Goal: Task Accomplishment & Management: Complete application form

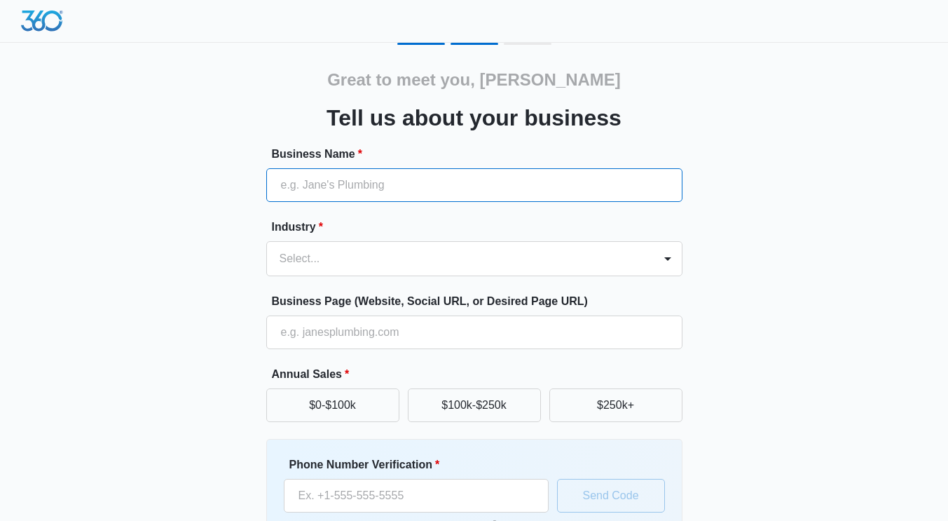
click at [458, 191] on input "Business Name *" at bounding box center [474, 185] width 416 height 34
type input "[PERSON_NAME] Construction, Inc."
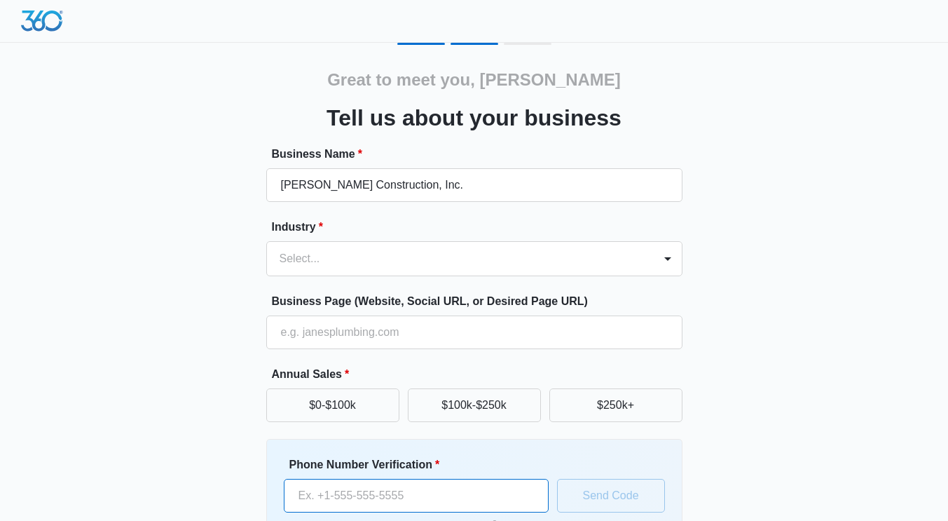
type input "[PHONE_NUMBER]"
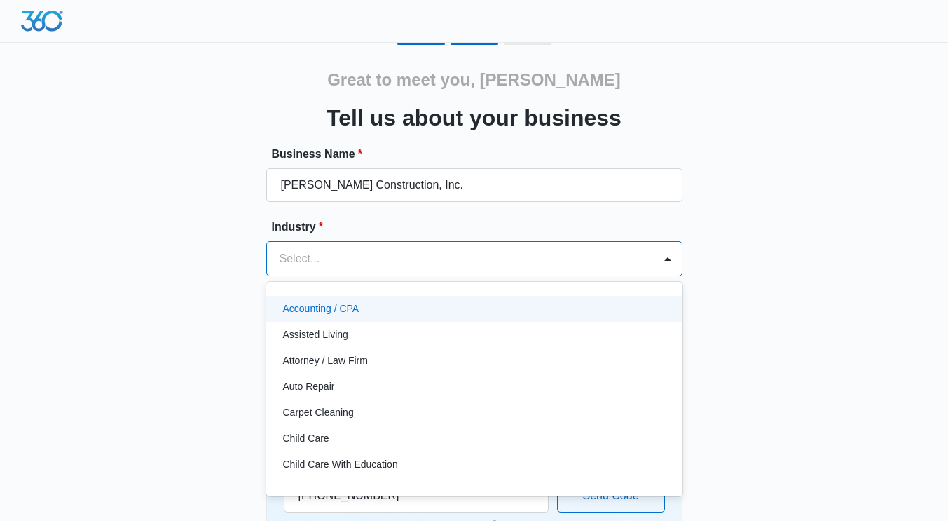
click at [380, 262] on div at bounding box center [458, 259] width 356 height 20
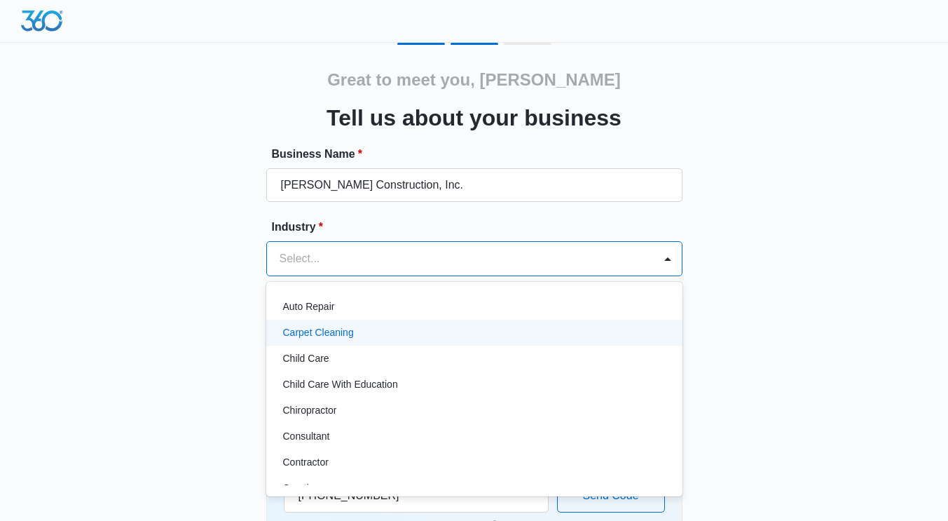
scroll to position [83, 0]
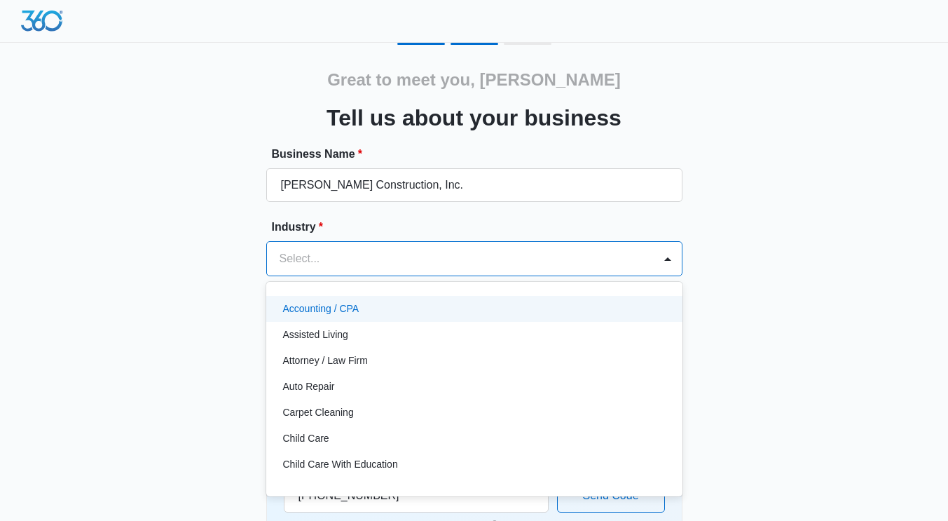
click at [416, 259] on div at bounding box center [458, 259] width 356 height 20
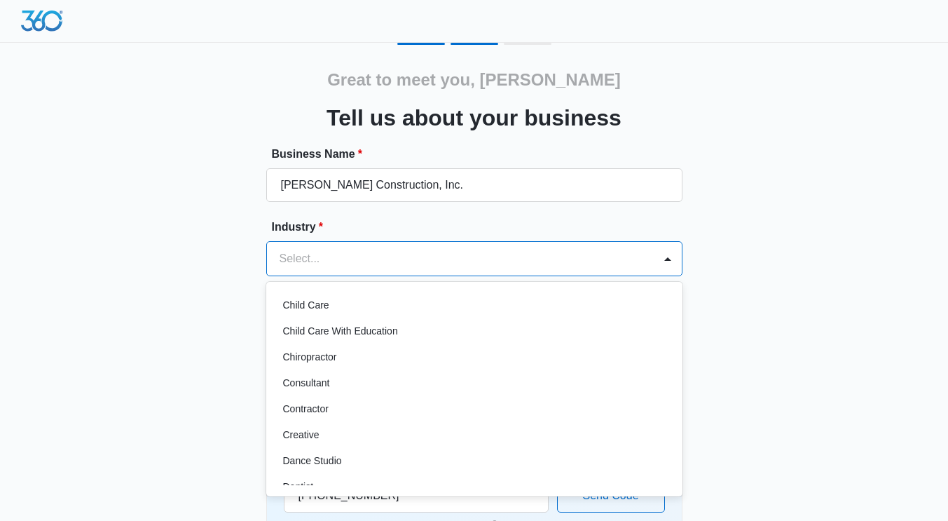
scroll to position [134, 0]
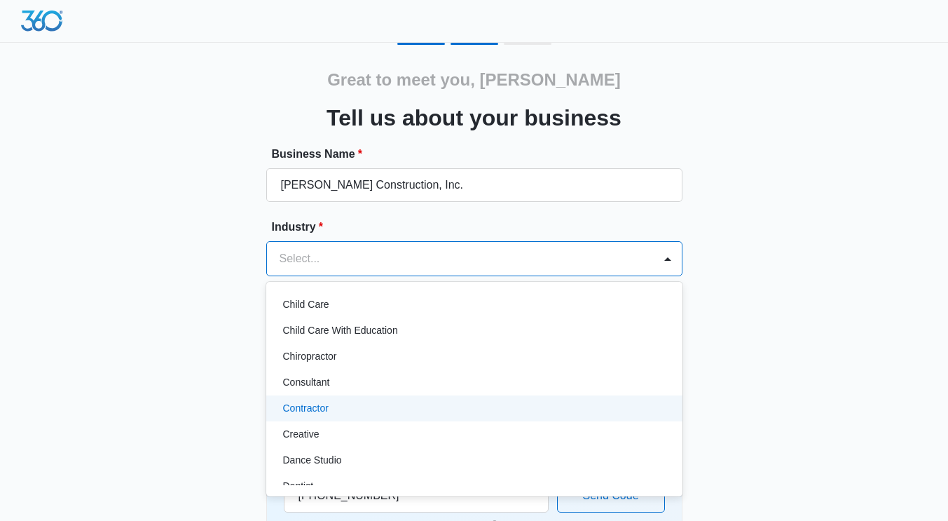
click at [327, 401] on p "Contractor" at bounding box center [306, 408] width 46 height 15
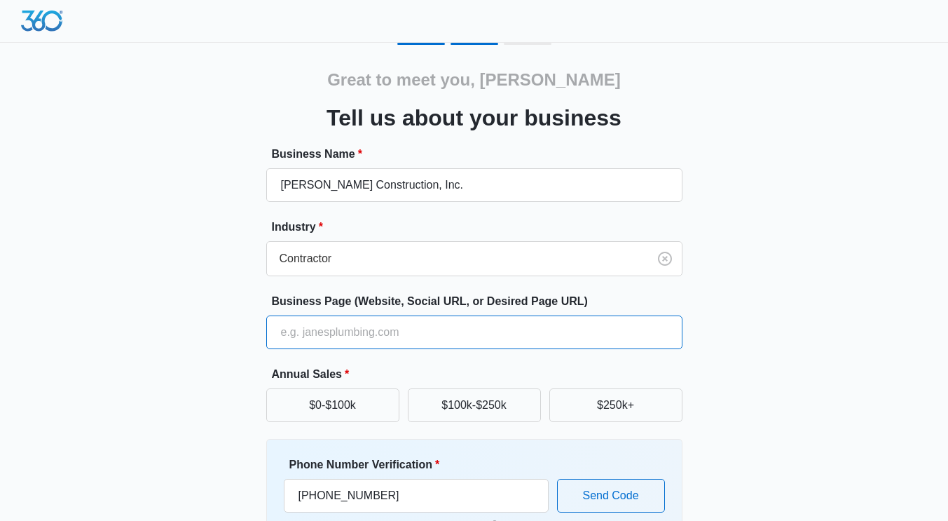
click at [376, 333] on input "Business Page (Website, Social URL, or Desired Page URL)" at bounding box center [474, 332] width 416 height 34
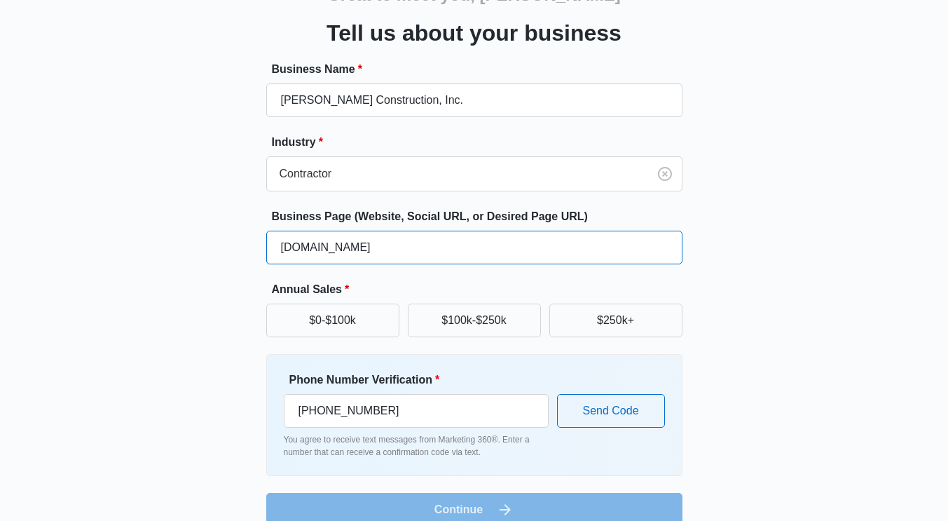
scroll to position [86, 0]
type input "[DOMAIN_NAME]"
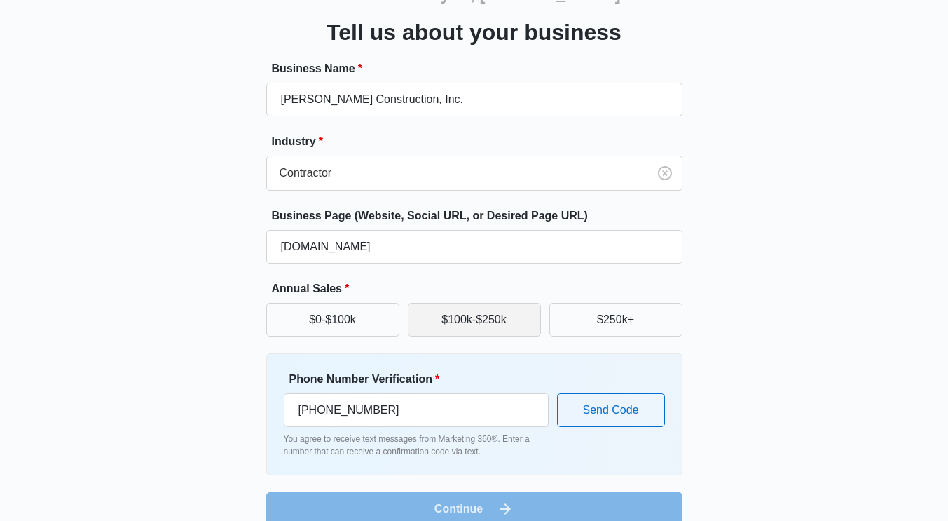
click at [489, 320] on button "$100k-$250k" at bounding box center [474, 320] width 133 height 34
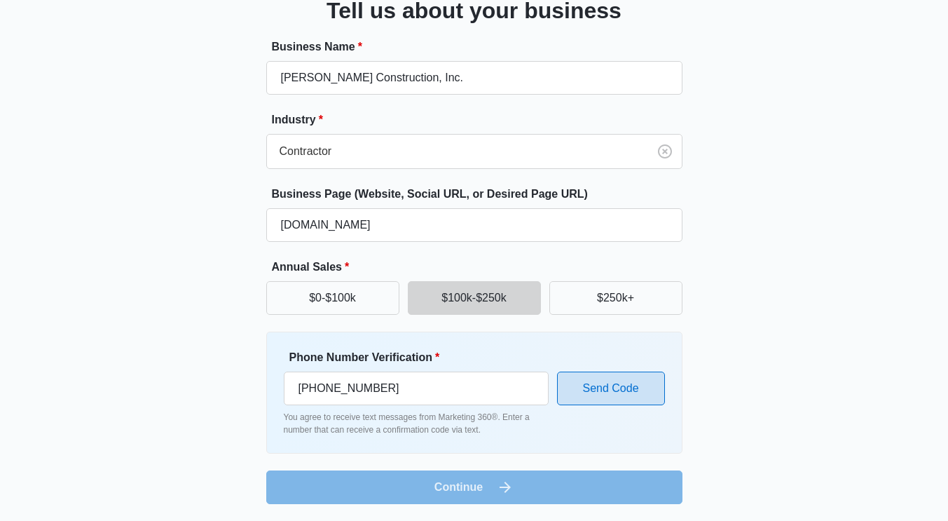
click at [578, 391] on button "Send Code" at bounding box center [611, 389] width 108 height 34
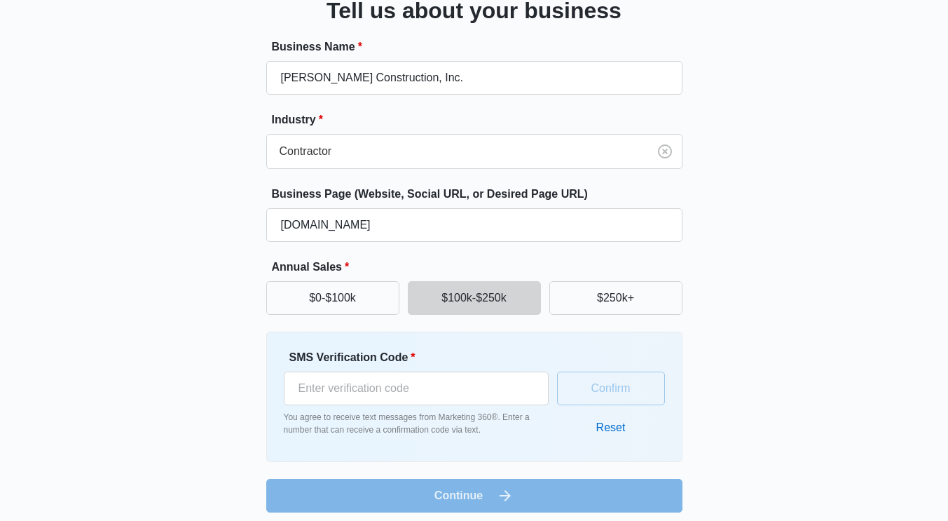
scroll to position [116, 0]
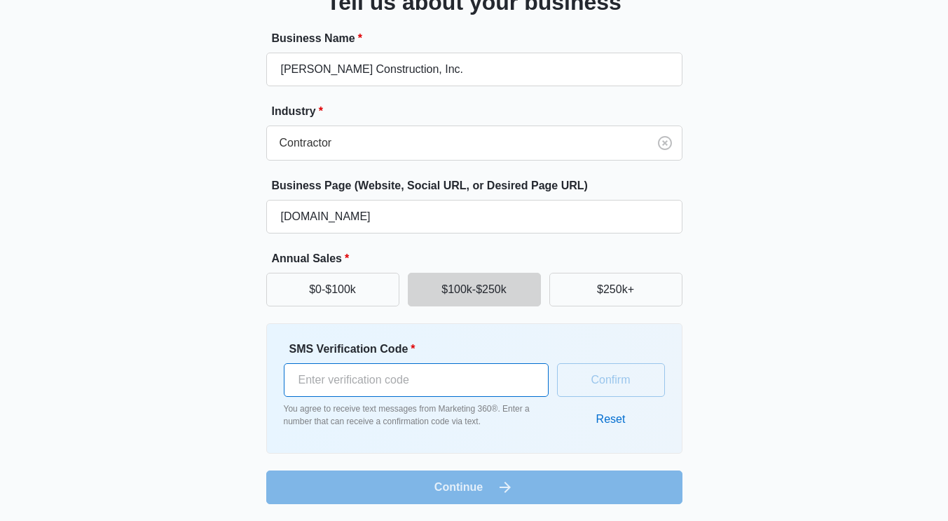
click at [436, 378] on input "SMS Verification Code *" at bounding box center [416, 380] width 265 height 34
type input "842894"
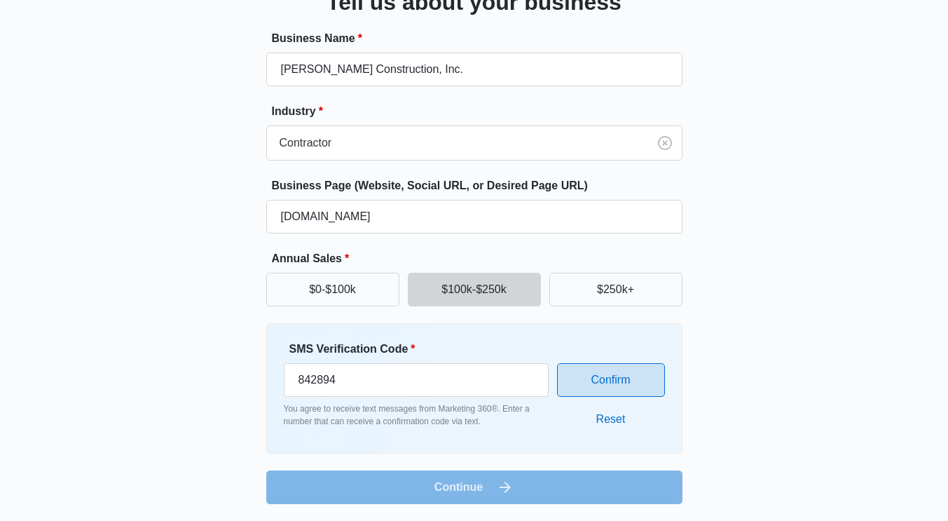
click at [582, 373] on button "Confirm" at bounding box center [611, 380] width 108 height 34
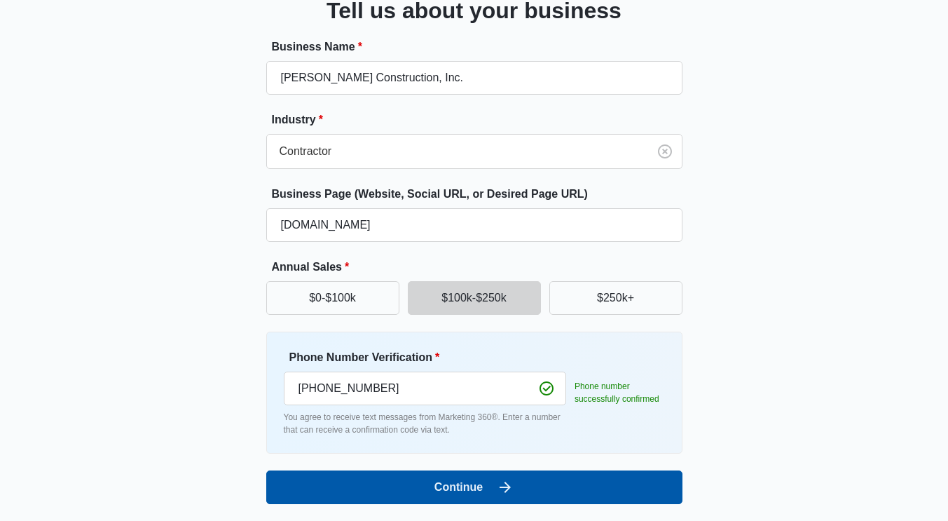
click at [508, 491] on icon "submit" at bounding box center [505, 487] width 17 height 17
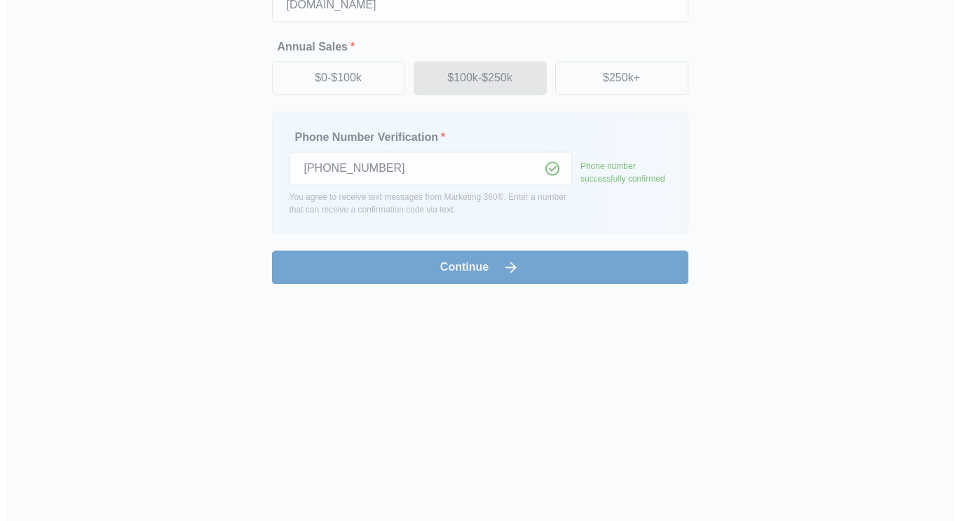
scroll to position [0, 0]
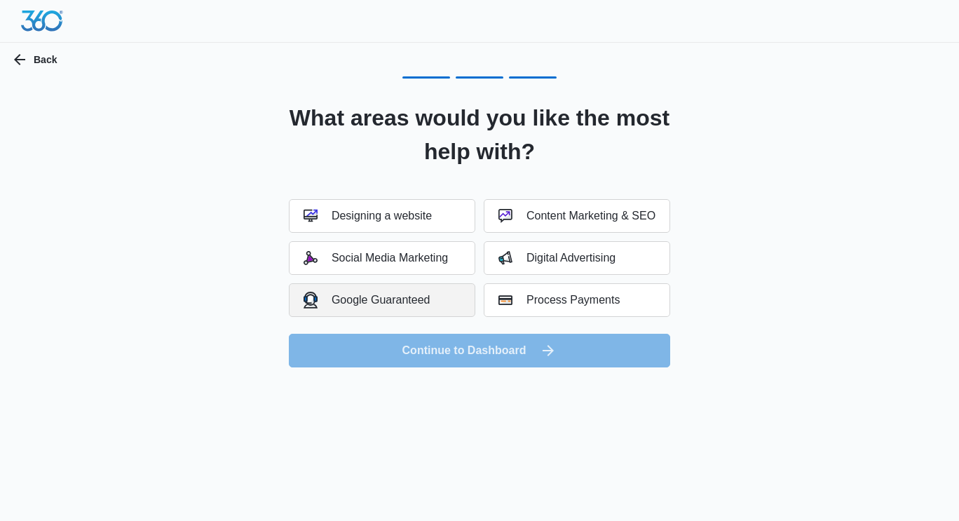
click at [403, 295] on div "Google Guaranteed" at bounding box center [367, 300] width 127 height 16
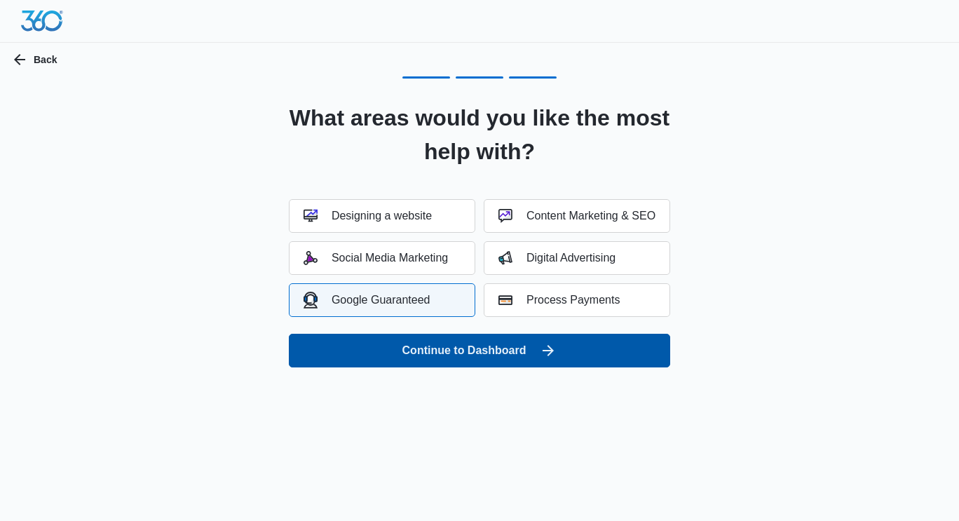
click at [435, 345] on button "Continue to Dashboard" at bounding box center [479, 351] width 381 height 34
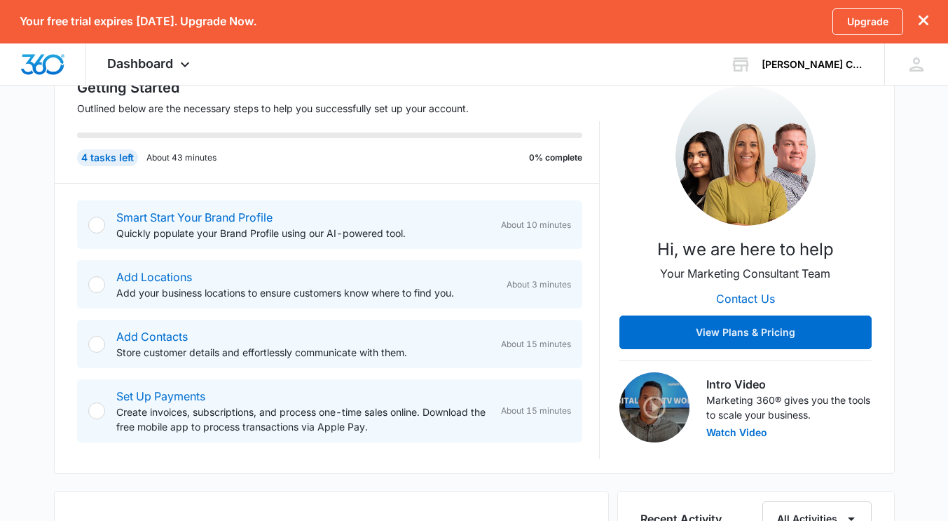
scroll to position [212, 0]
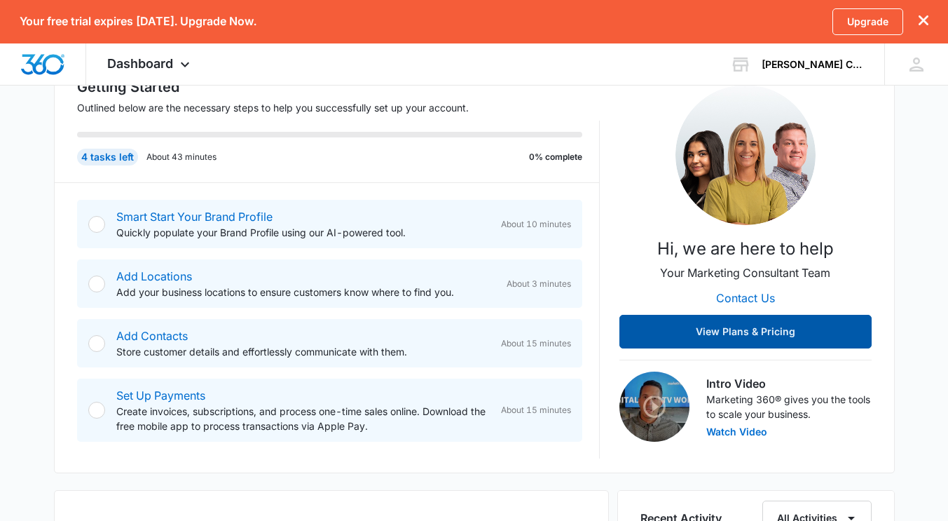
click at [683, 332] on button "View Plans & Pricing" at bounding box center [746, 332] width 252 height 34
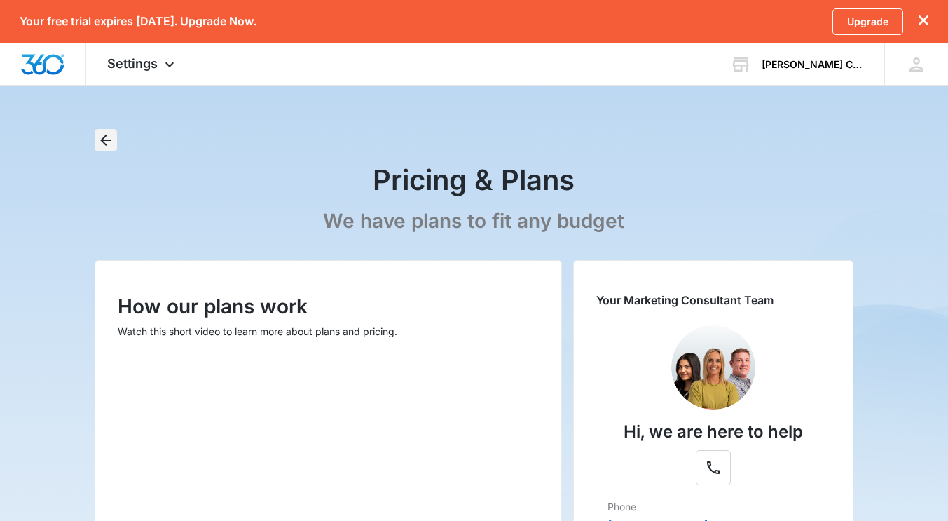
click at [107, 143] on icon "Back" at bounding box center [105, 140] width 17 height 17
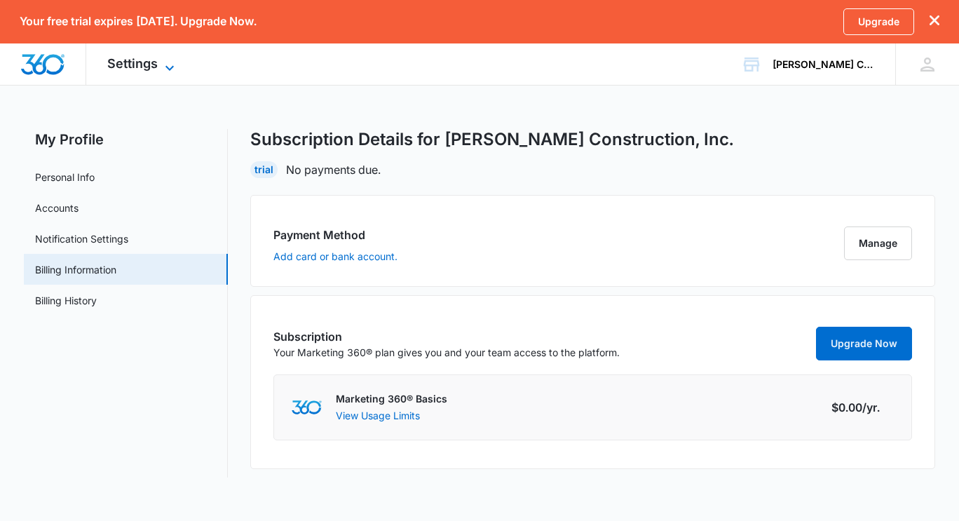
click at [150, 67] on span "Settings" at bounding box center [132, 63] width 50 height 15
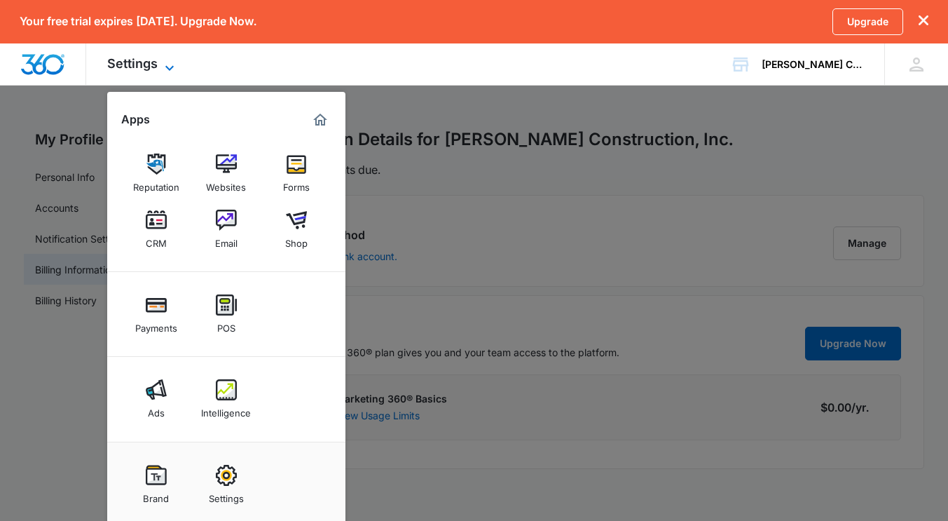
click at [150, 67] on span "Settings" at bounding box center [132, 63] width 50 height 15
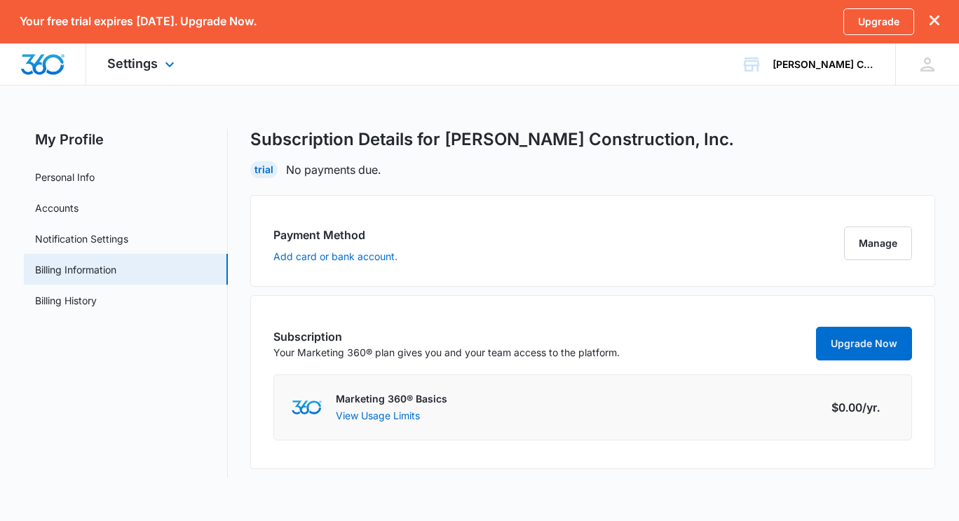
click at [48, 74] on img "Dashboard" at bounding box center [42, 64] width 45 height 21
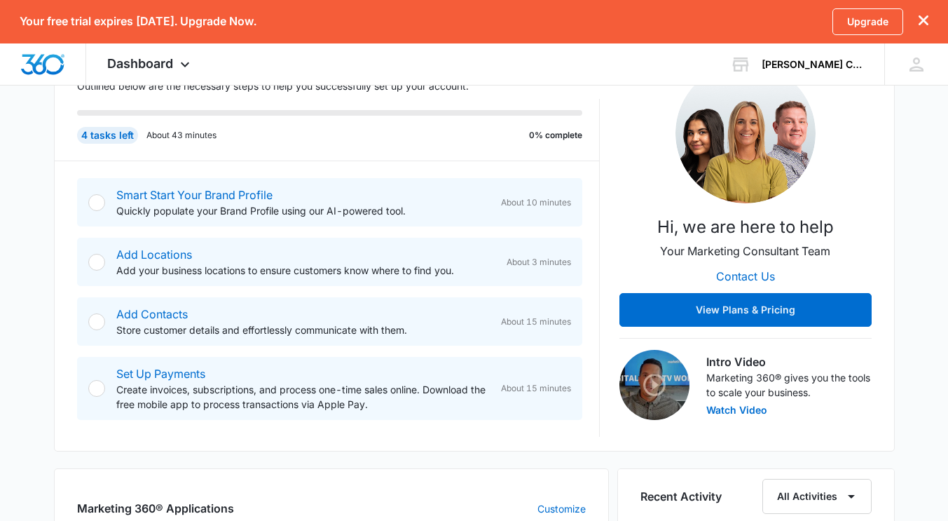
scroll to position [235, 0]
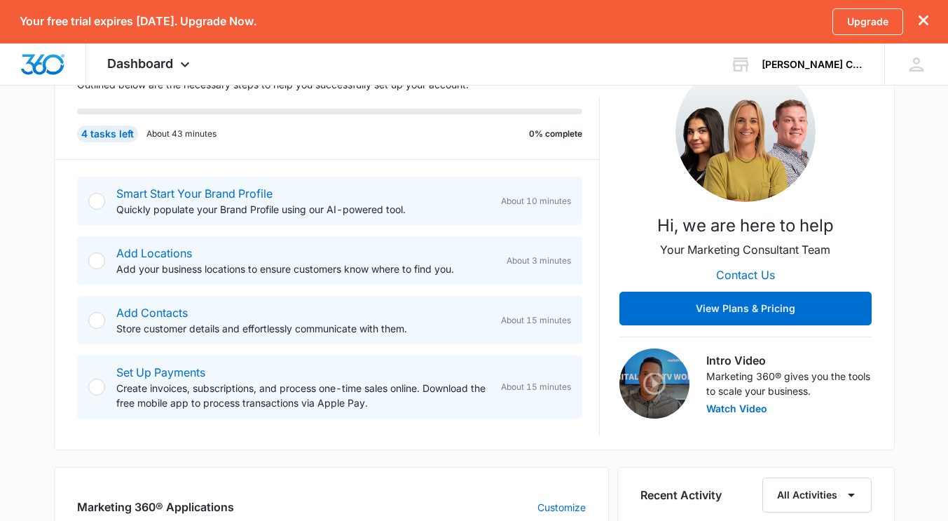
click at [98, 201] on div at bounding box center [96, 201] width 17 height 17
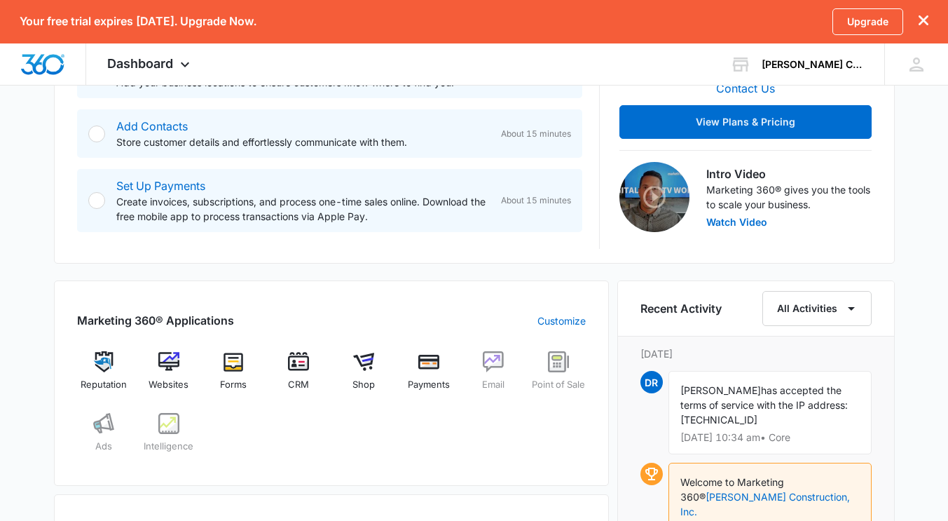
scroll to position [421, 0]
click at [94, 201] on div at bounding box center [96, 201] width 17 height 17
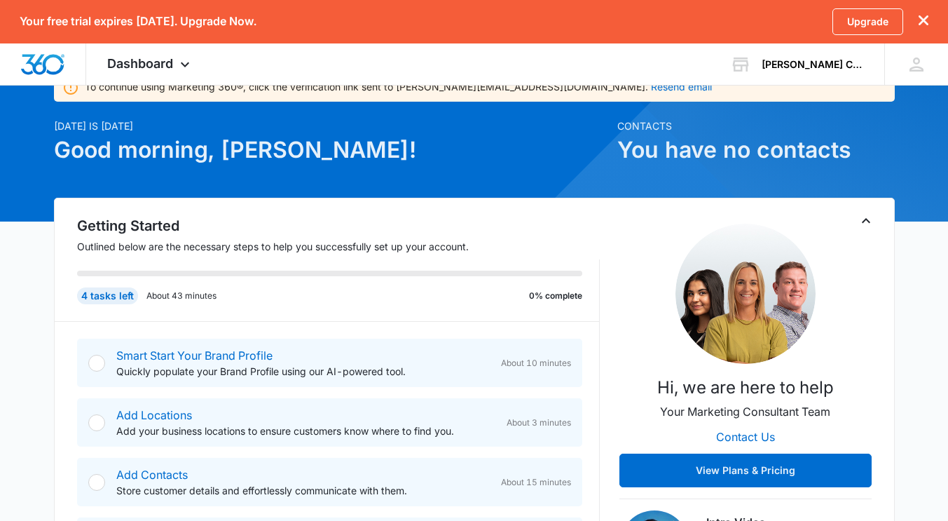
scroll to position [0, 0]
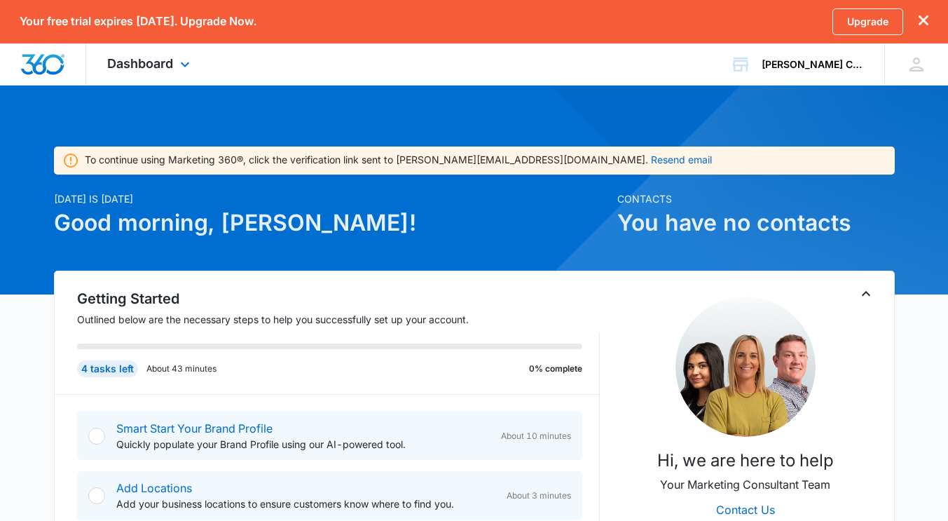
click at [43, 60] on img "Dashboard" at bounding box center [42, 64] width 45 height 21
click at [177, 57] on div "Dashboard Apps Reputation Websites Forms CRM Email Shop Payments POS Ads Intell…" at bounding box center [150, 63] width 128 height 41
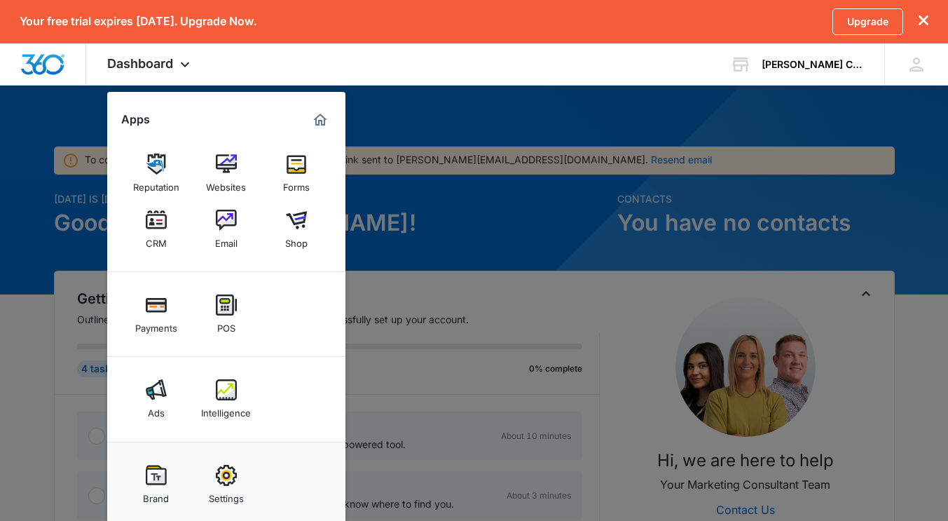
click at [423, 234] on div at bounding box center [474, 260] width 948 height 521
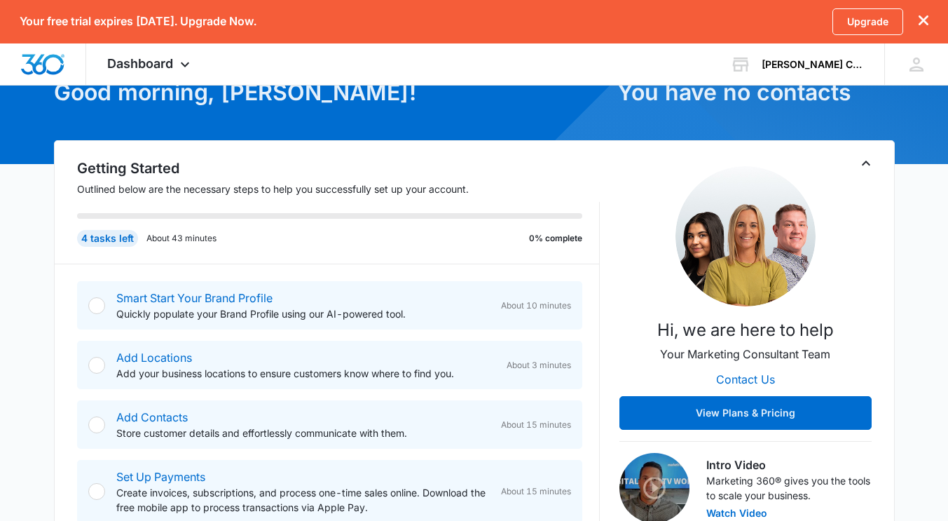
scroll to position [136, 0]
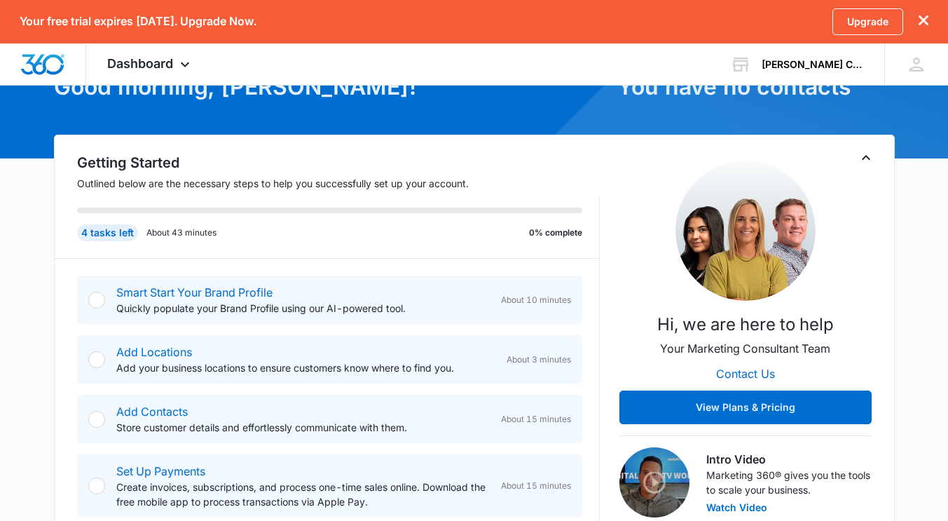
click at [92, 296] on div at bounding box center [96, 300] width 17 height 17
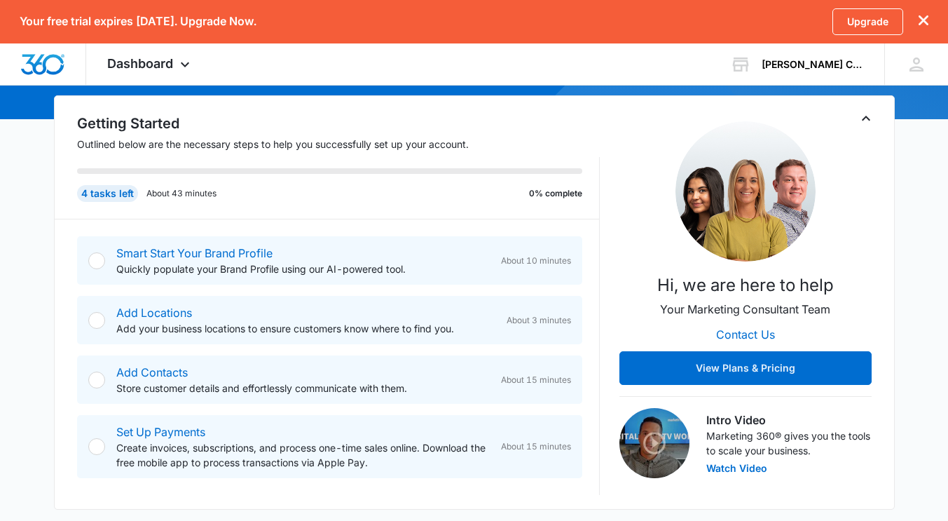
scroll to position [171, 0]
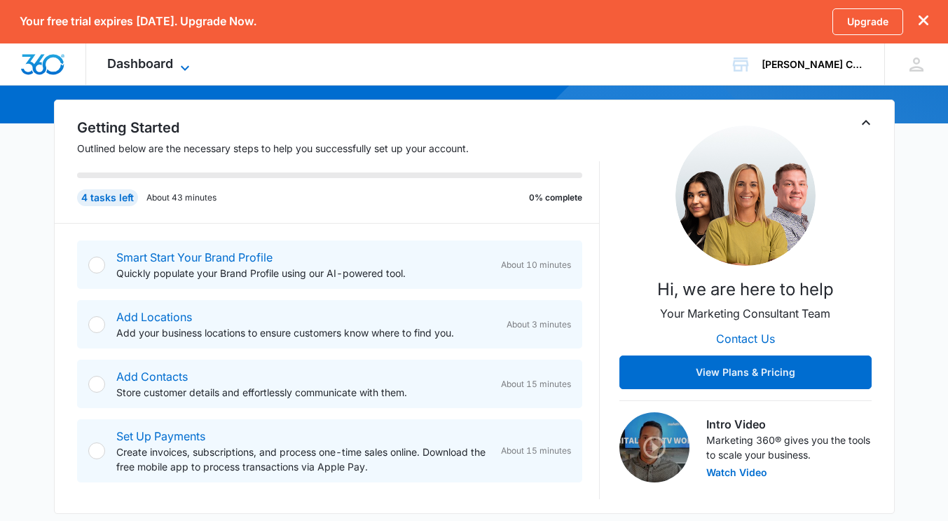
click at [184, 70] on icon at bounding box center [185, 68] width 17 height 17
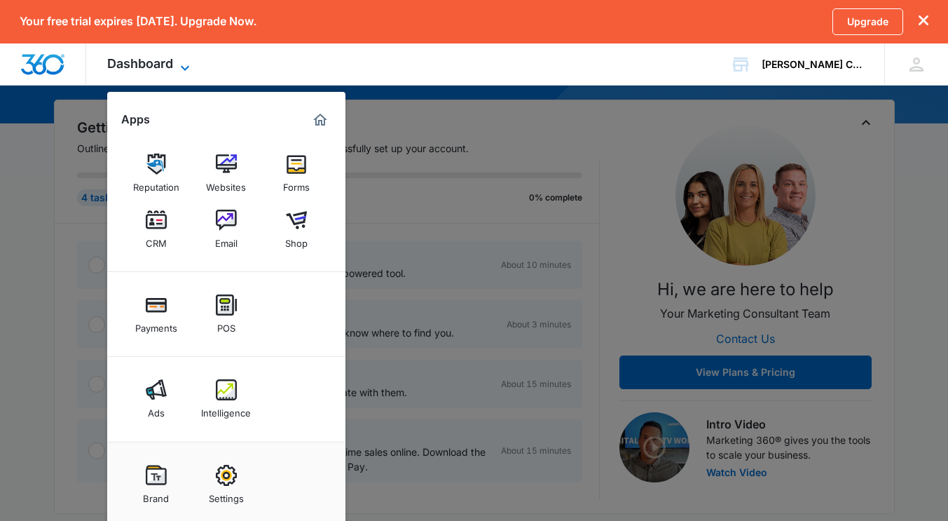
click at [184, 70] on icon at bounding box center [185, 68] width 17 height 17
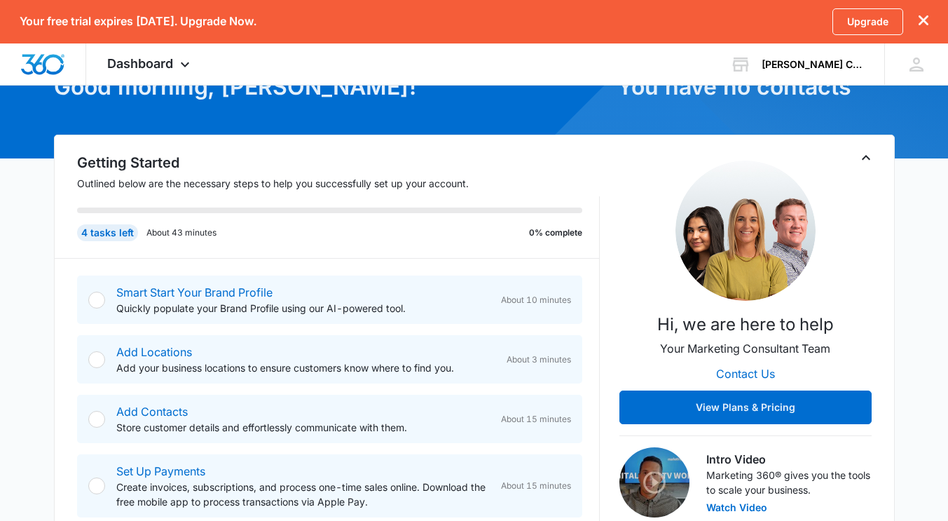
scroll to position [135, 0]
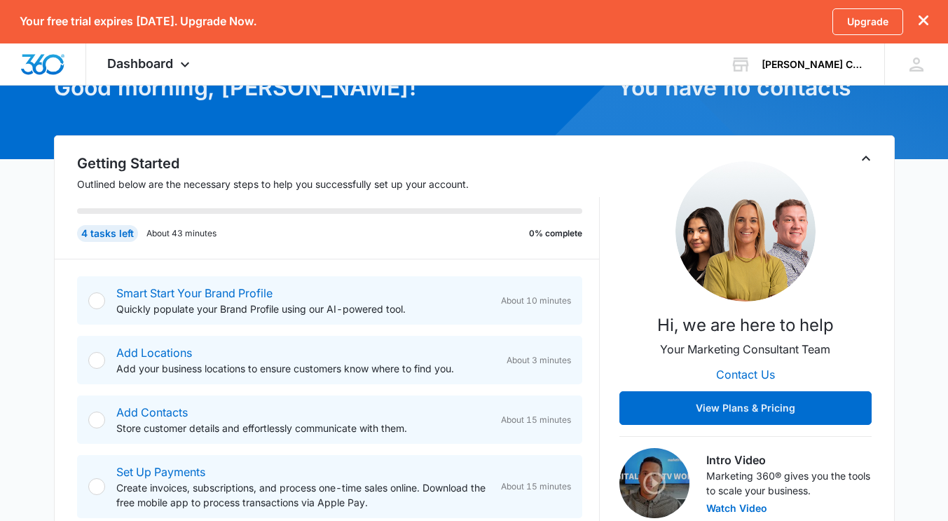
click at [433, 323] on div "Smart Start Your Brand Profile Quickly populate your Brand Profile using our AI…" at bounding box center [329, 300] width 505 height 48
